Goal: Task Accomplishment & Management: Manage account settings

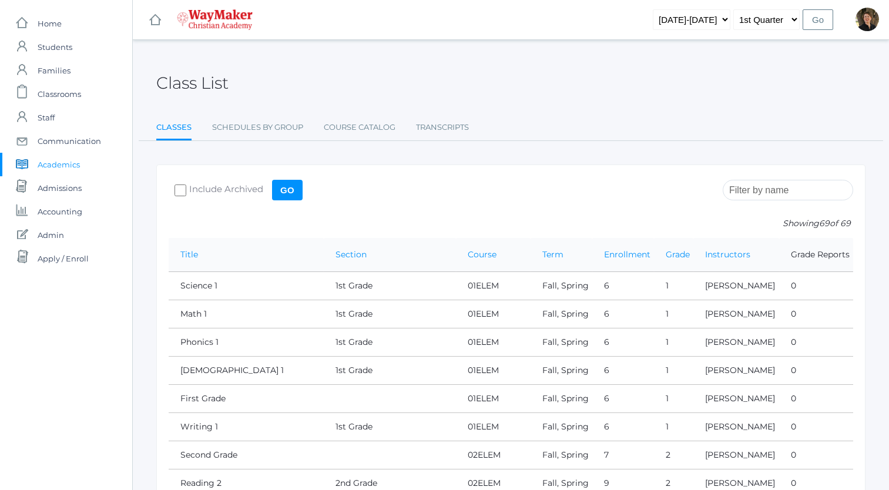
scroll to position [1917, 0]
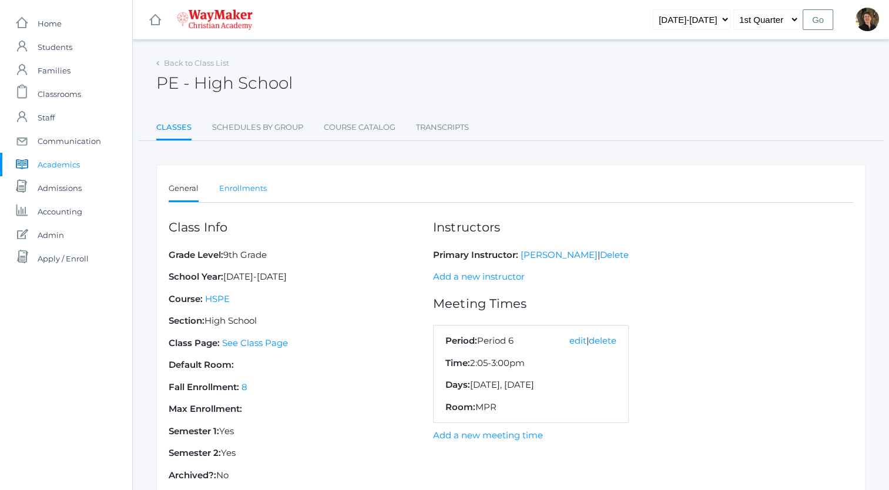
click at [253, 187] on link "Enrollments" at bounding box center [243, 188] width 48 height 23
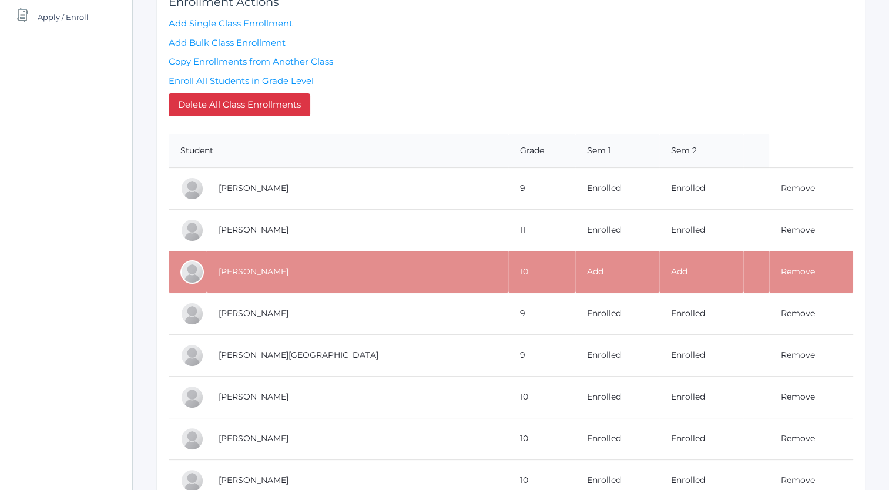
scroll to position [263, 0]
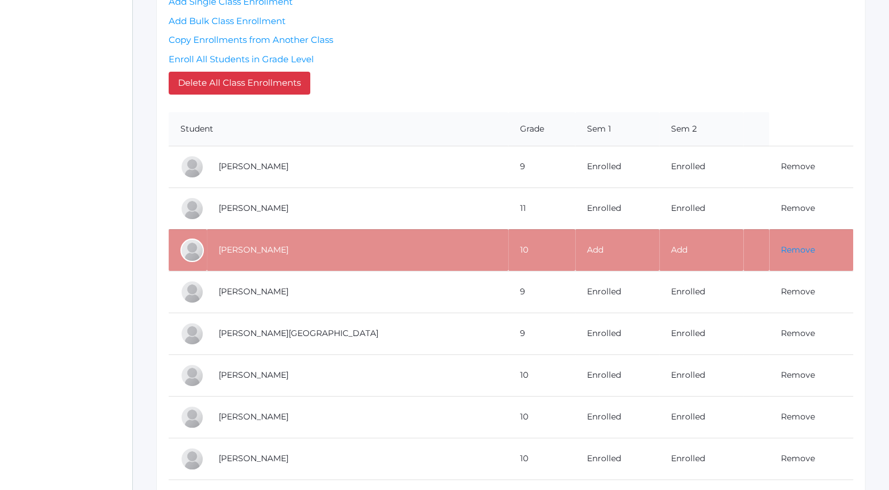
click at [781, 246] on link "Remove" at bounding box center [798, 249] width 34 height 11
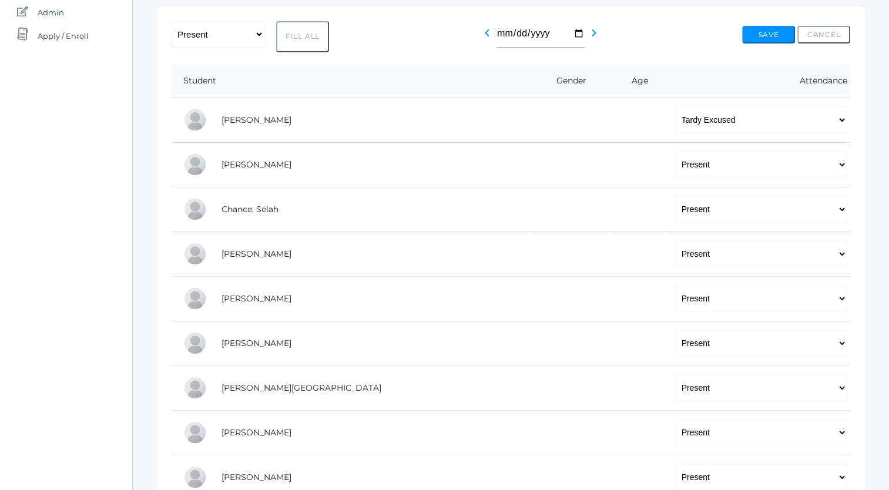
scroll to position [225, 0]
